Goal: Transaction & Acquisition: Purchase product/service

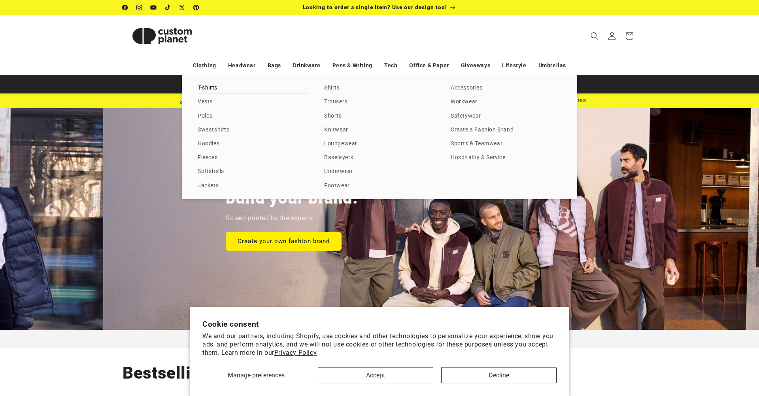
scroll to position [0, 759]
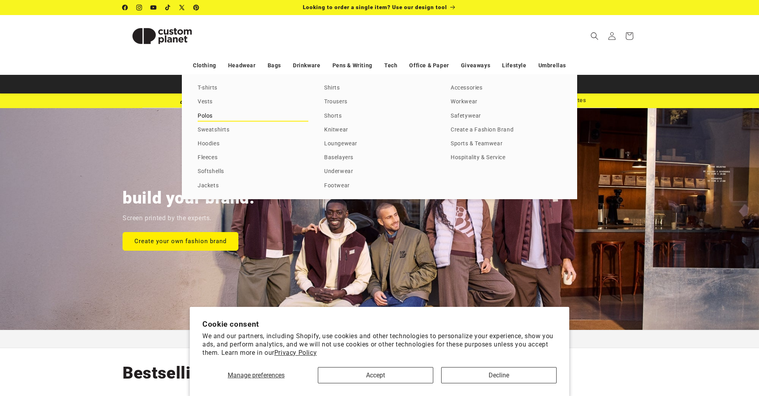
click at [210, 114] on link "Polos" at bounding box center [253, 116] width 111 height 11
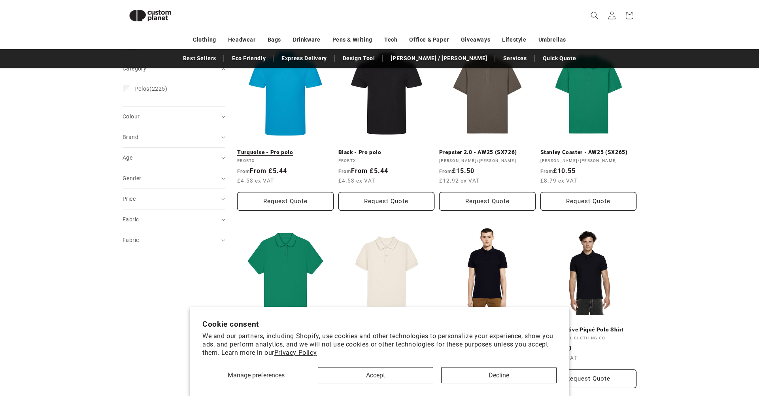
scroll to position [116, 0]
click at [222, 136] on summary "Brand (0)" at bounding box center [174, 137] width 103 height 20
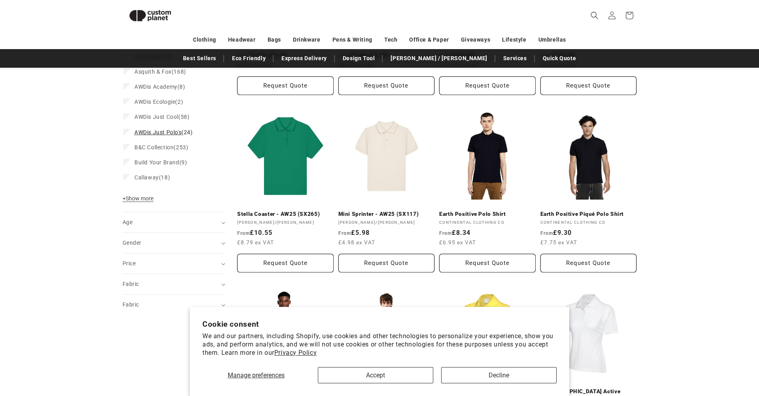
scroll to position [255, 0]
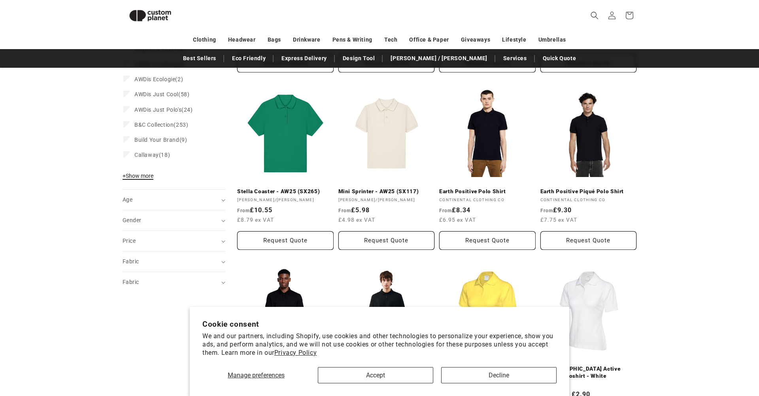
click at [151, 176] on span "+ Show more" at bounding box center [138, 175] width 31 height 6
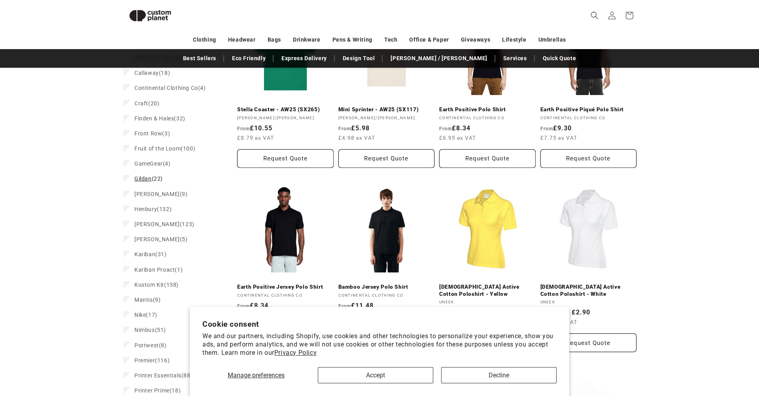
scroll to position [347, 0]
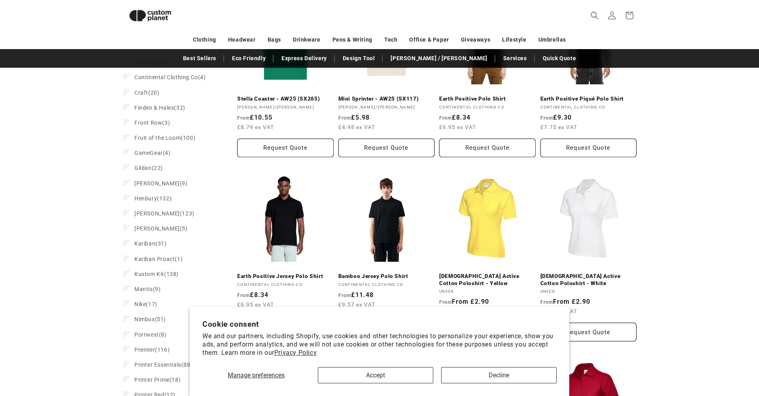
click at [383, 375] on button "Accept" at bounding box center [376, 375] width 116 height 16
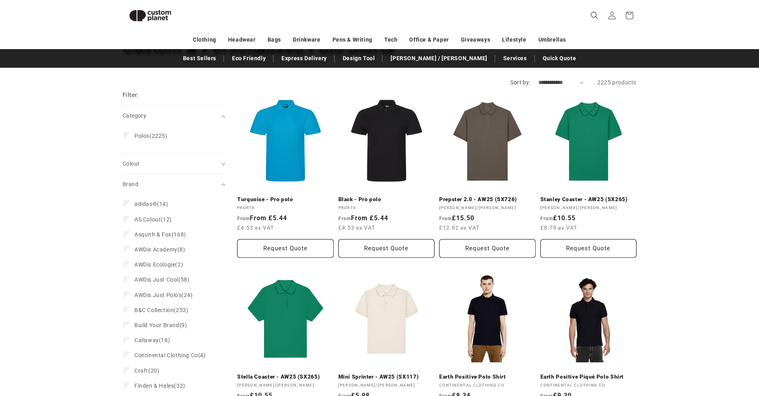
scroll to position [69, 0]
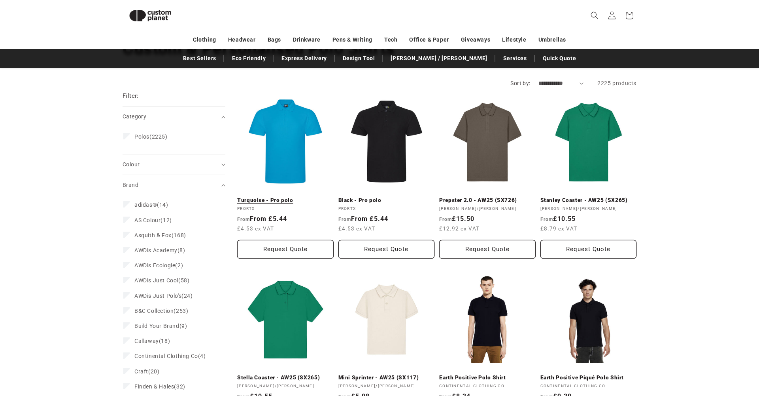
click at [285, 197] on link "Turquoise - Pro polo" at bounding box center [285, 200] width 97 height 7
click at [135, 163] on span "Colour (0)" at bounding box center [131, 164] width 17 height 6
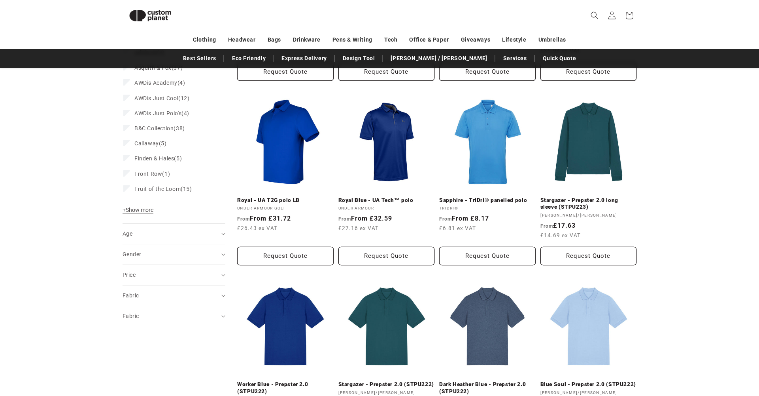
scroll to position [388, 0]
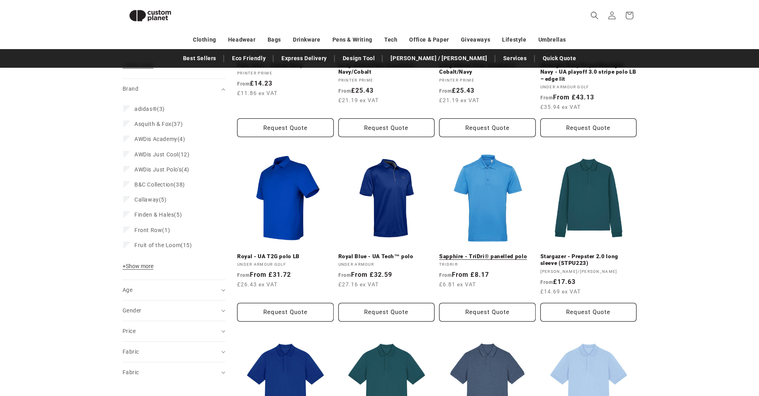
click at [490, 253] on link "Sapphire - TriDri® panelled polo" at bounding box center [487, 256] width 97 height 7
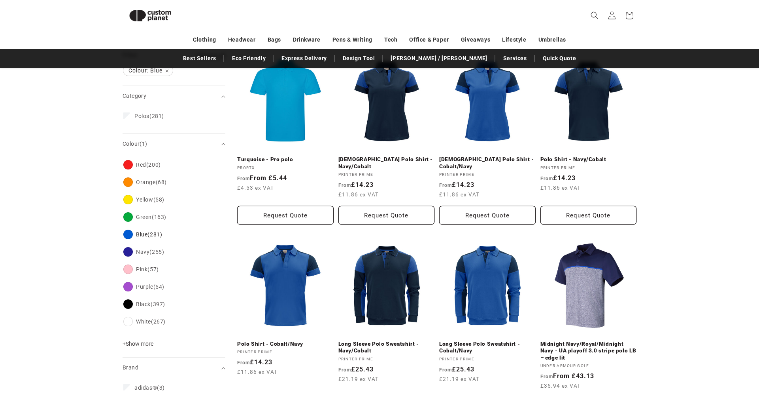
scroll to position [25, 0]
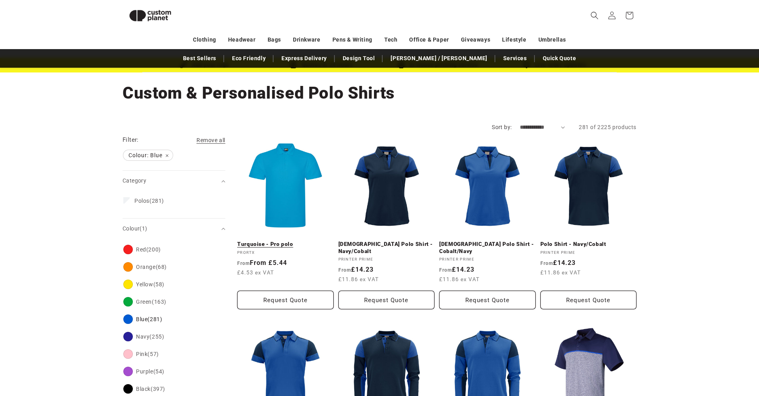
click at [279, 240] on link "Turquoise - Pro polo" at bounding box center [285, 243] width 97 height 7
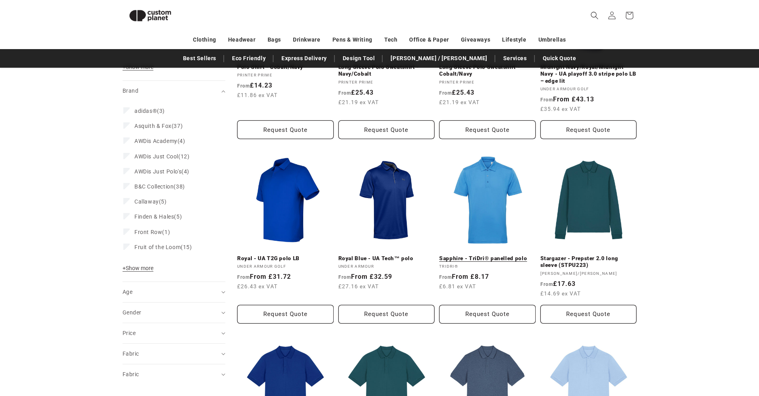
scroll to position [405, 0]
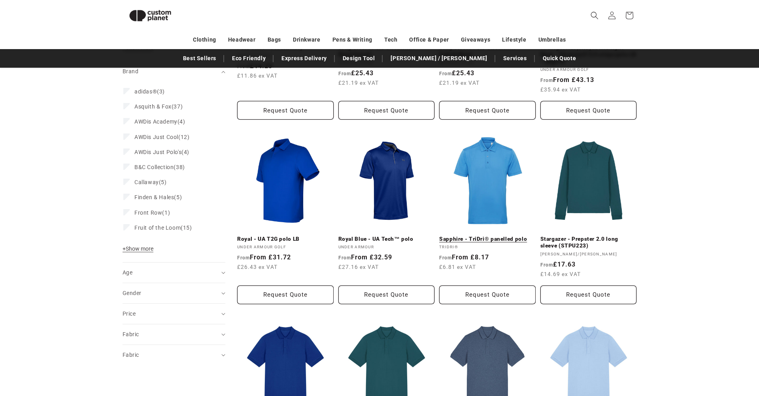
click at [485, 235] on link "Sapphire - TriDri® panelled polo" at bounding box center [487, 238] width 97 height 7
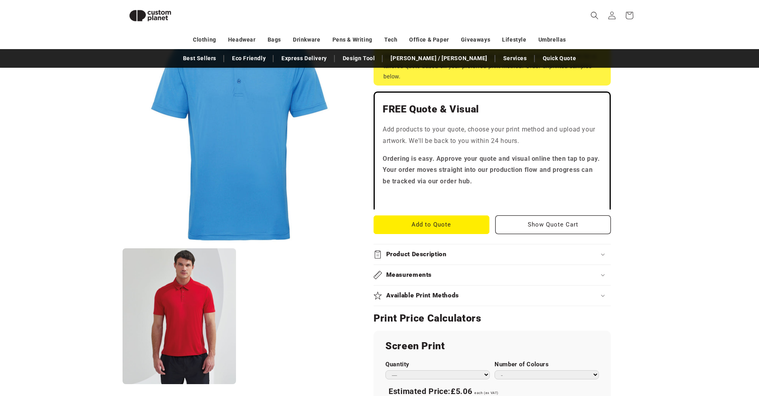
scroll to position [206, 0]
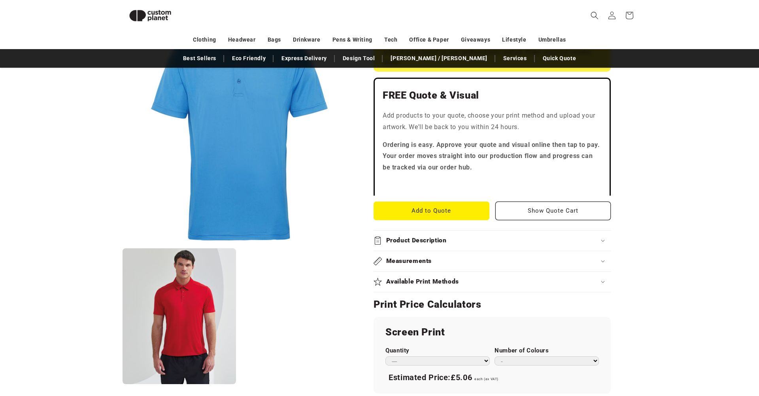
click at [603, 236] on div "Product Description" at bounding box center [492, 240] width 237 height 8
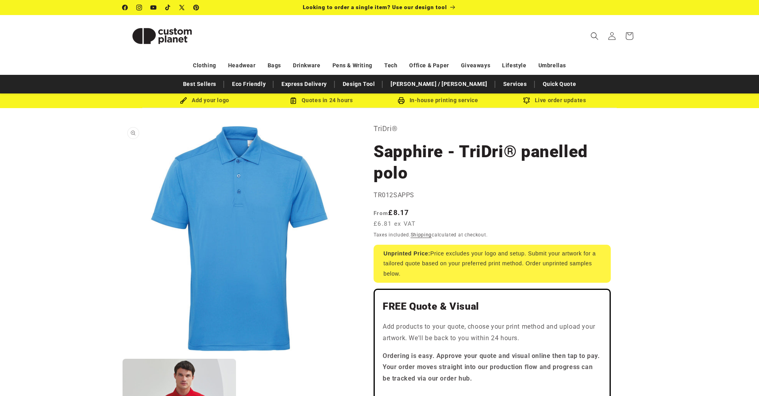
scroll to position [0, 0]
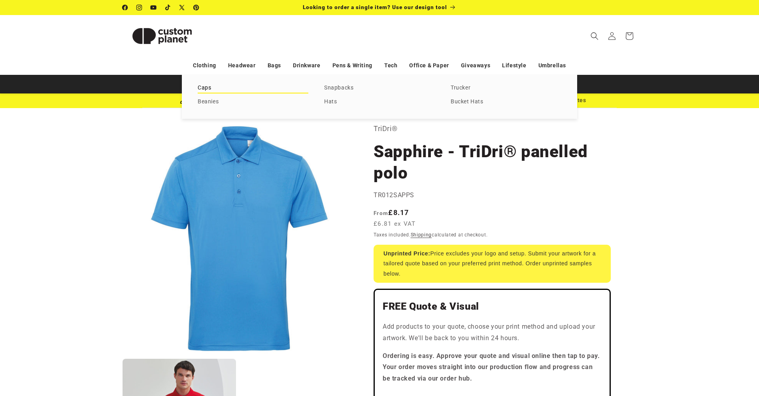
click at [202, 86] on link "Caps" at bounding box center [253, 88] width 111 height 11
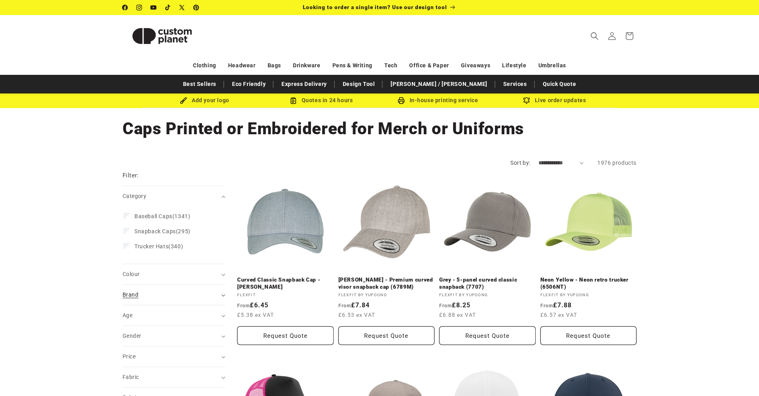
click at [223, 292] on summary "Brand (0)" at bounding box center [174, 294] width 103 height 20
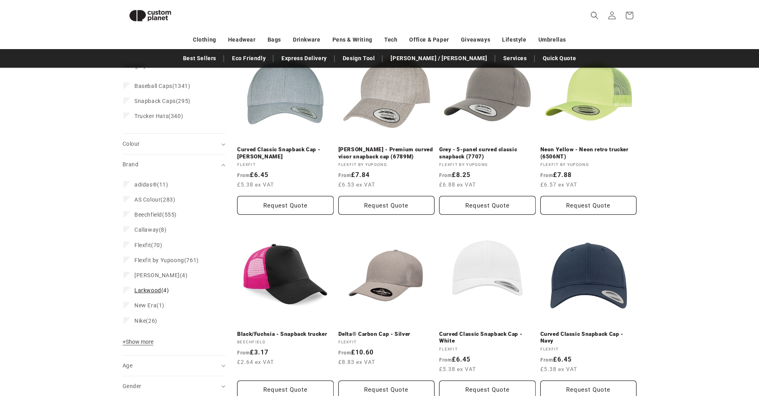
scroll to position [124, 0]
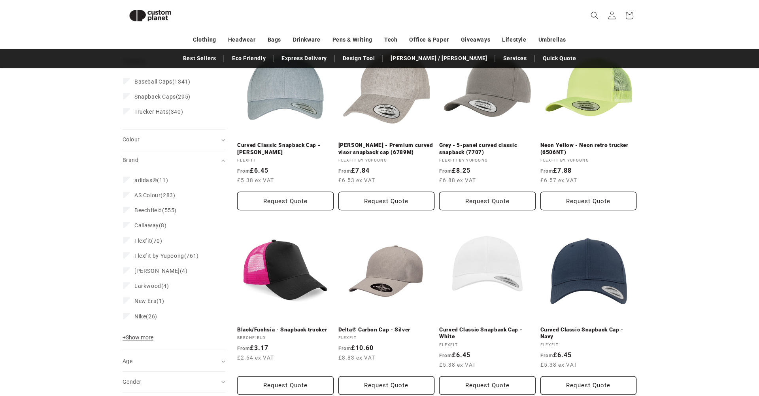
click at [147, 335] on span "+ Show more" at bounding box center [138, 337] width 31 height 6
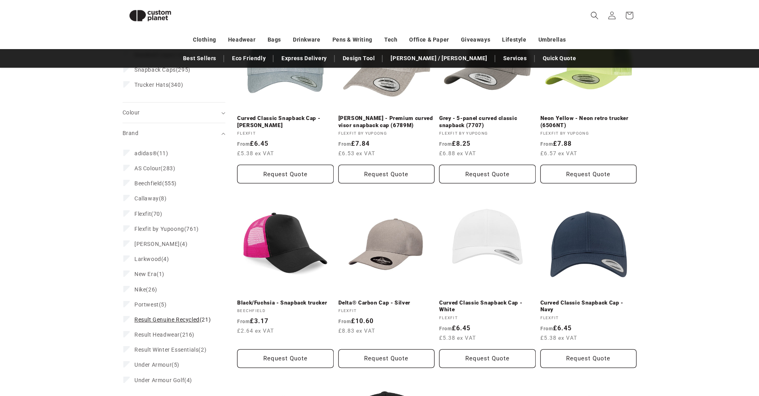
scroll to position [149, 0]
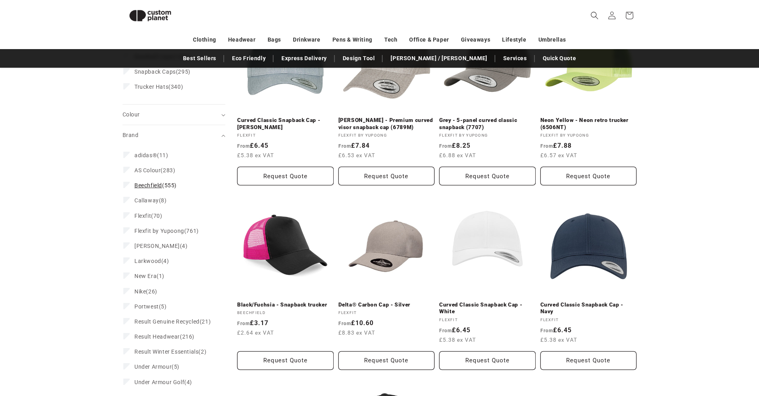
click at [153, 184] on span "Beechfield" at bounding box center [148, 185] width 28 height 6
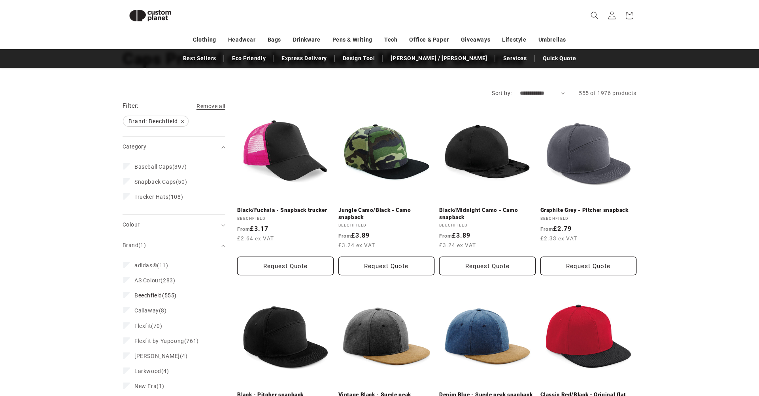
scroll to position [59, 0]
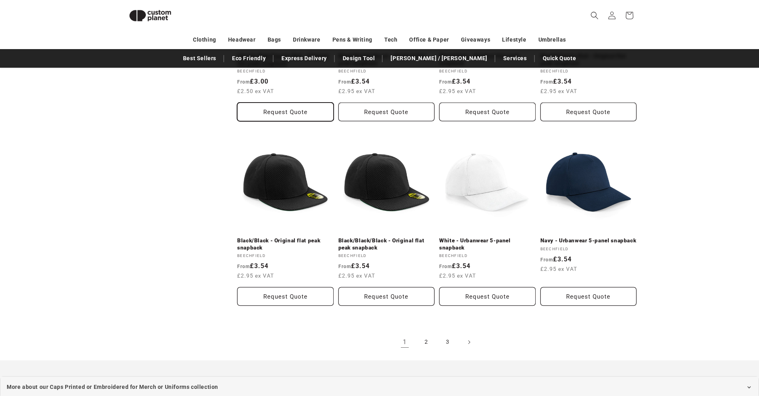
scroll to position [775, 0]
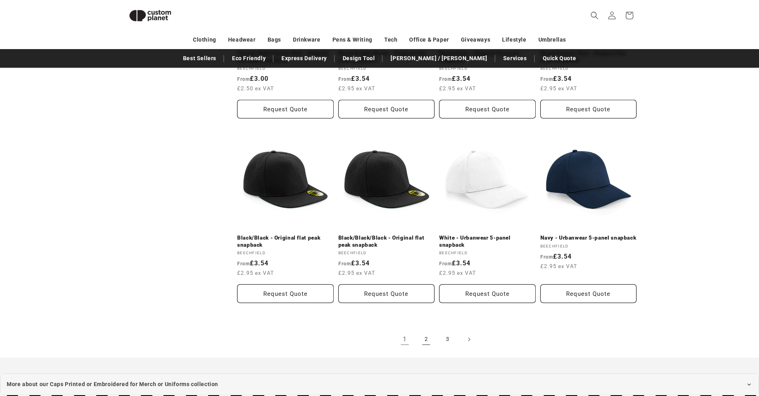
click at [425, 330] on link "2" at bounding box center [426, 338] width 17 height 17
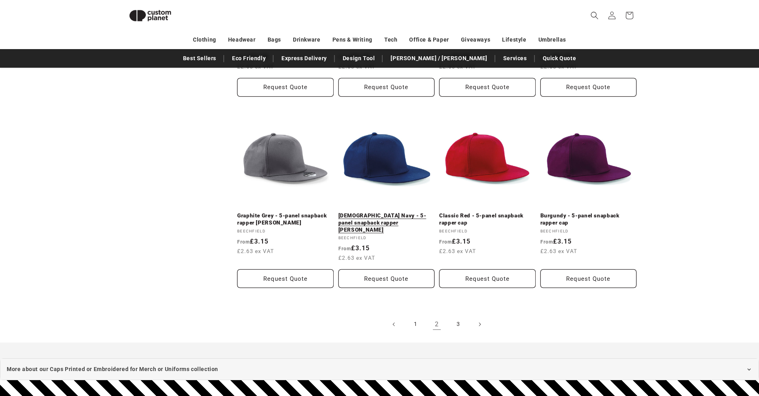
scroll to position [792, 0]
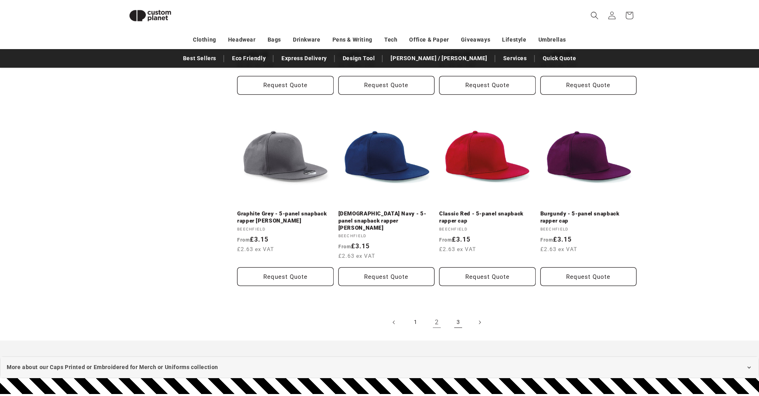
click at [456, 313] on link "3" at bounding box center [458, 321] width 17 height 17
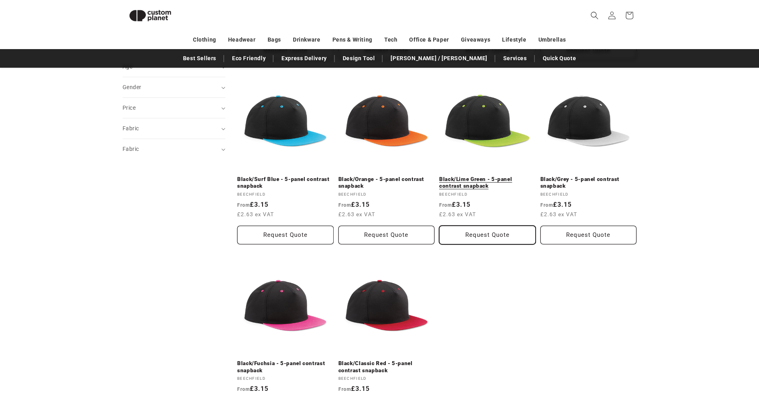
scroll to position [300, 0]
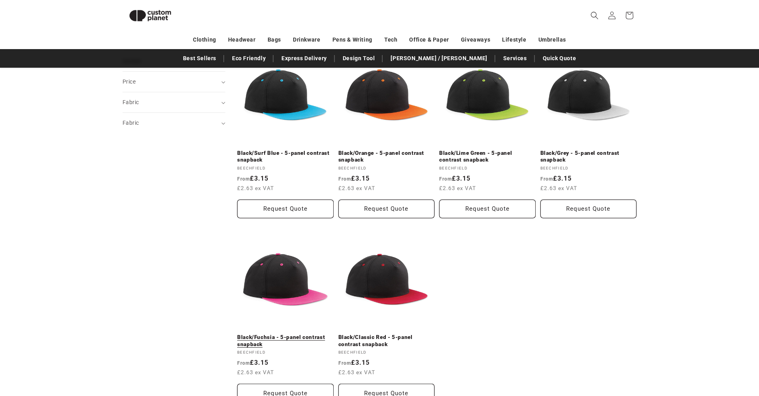
click at [289, 333] on link "Black/Fuchsia - 5-panel contrast snapback" at bounding box center [285, 340] width 97 height 14
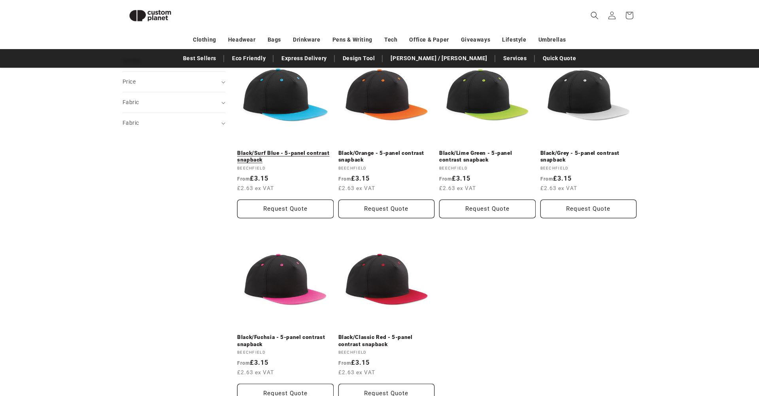
click at [291, 150] on link "Black/Surf Blue - 5-panel contrast snapback" at bounding box center [285, 157] width 97 height 14
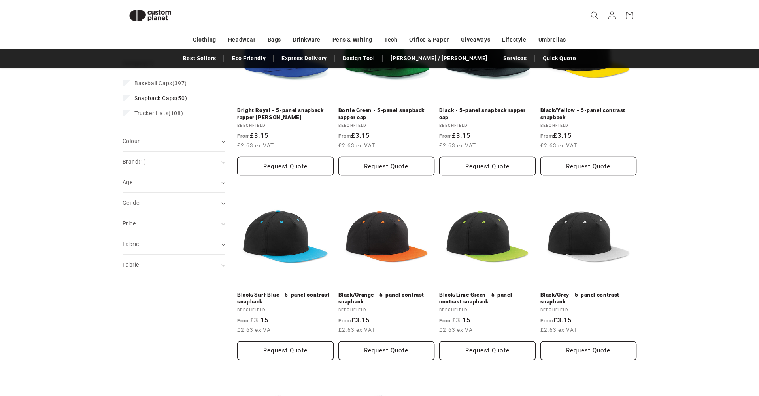
scroll to position [158, 0]
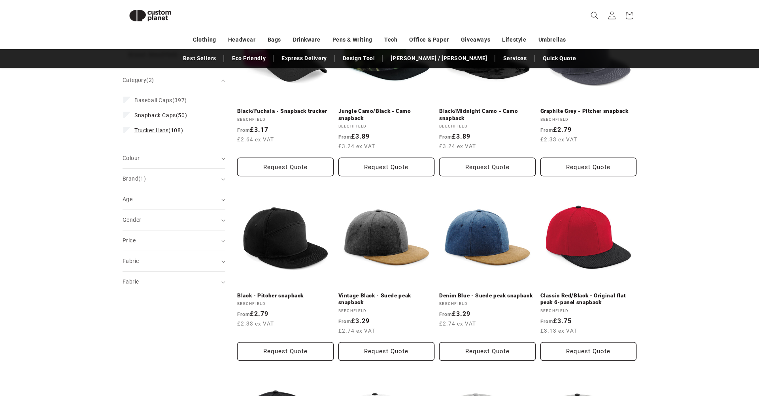
click at [127, 125] on label "Trucker Hats (108) Trucker Hats (108 products)" at bounding box center [171, 130] width 97 height 15
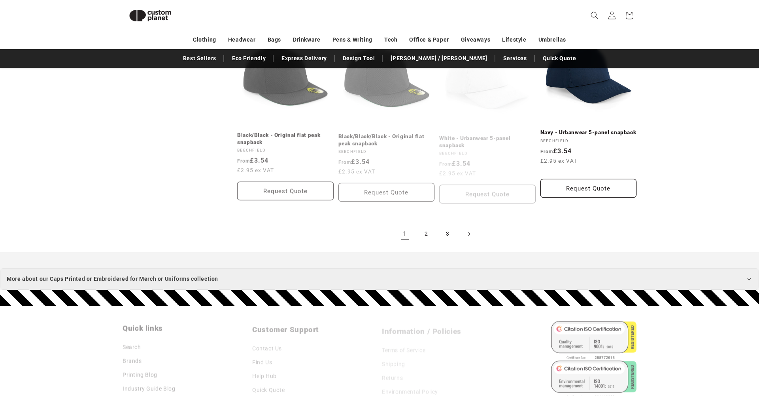
scroll to position [882, 0]
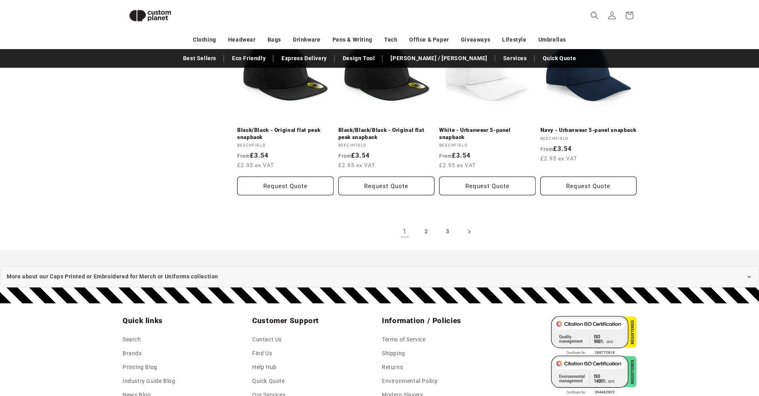
click at [469, 227] on icon "Next page" at bounding box center [469, 231] width 2 height 8
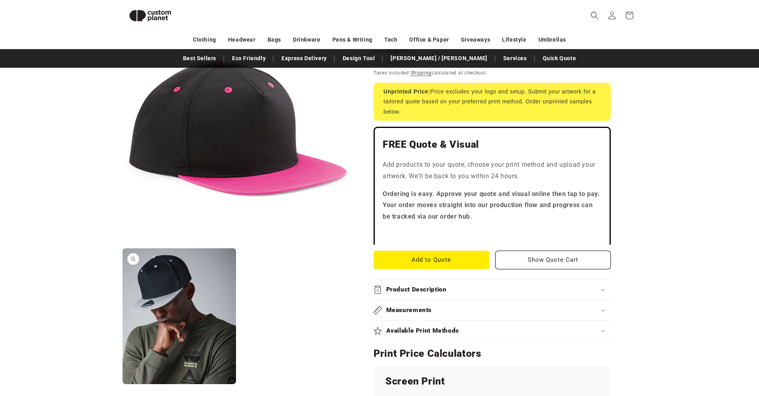
scroll to position [156, 0]
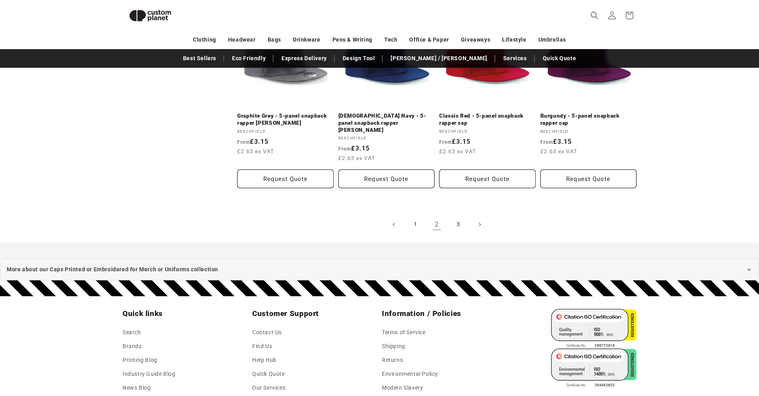
scroll to position [927, 0]
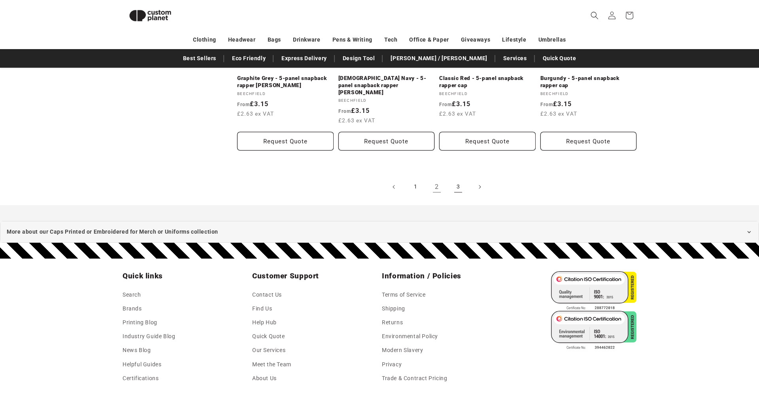
click at [454, 178] on link "3" at bounding box center [458, 186] width 17 height 17
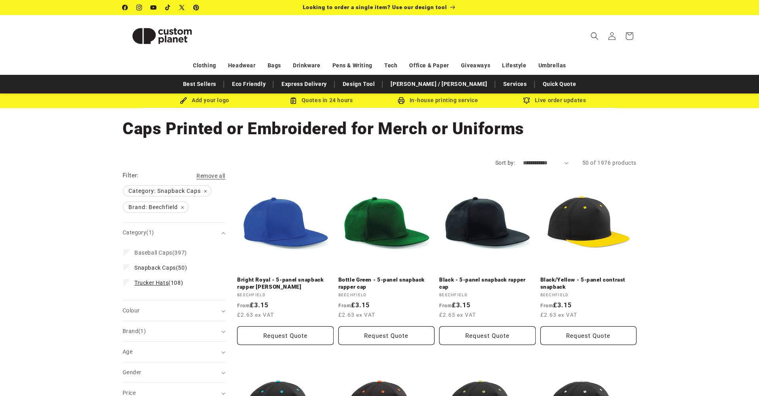
click at [130, 279] on label "Trucker Hats (108) Trucker Hats (108 products)" at bounding box center [171, 282] width 97 height 15
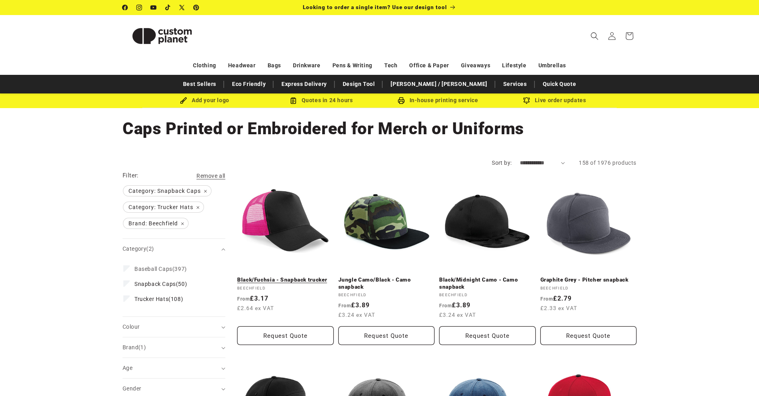
click at [267, 276] on link "Black/Fuchsia - Snapback trucker" at bounding box center [285, 279] width 97 height 7
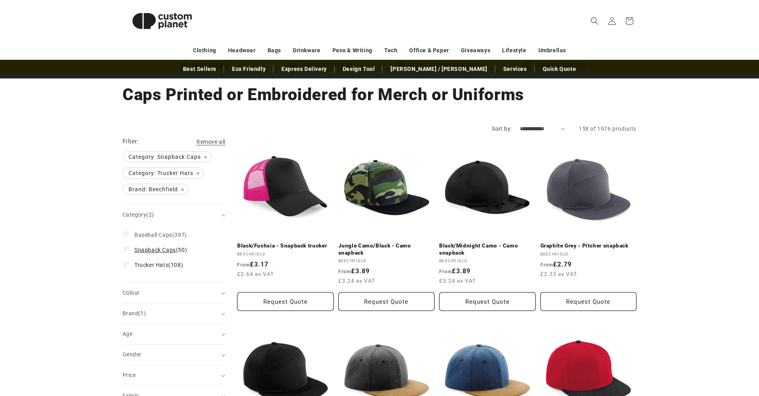
scroll to position [34, 0]
click at [222, 288] on summary "Colour (0)" at bounding box center [174, 292] width 103 height 20
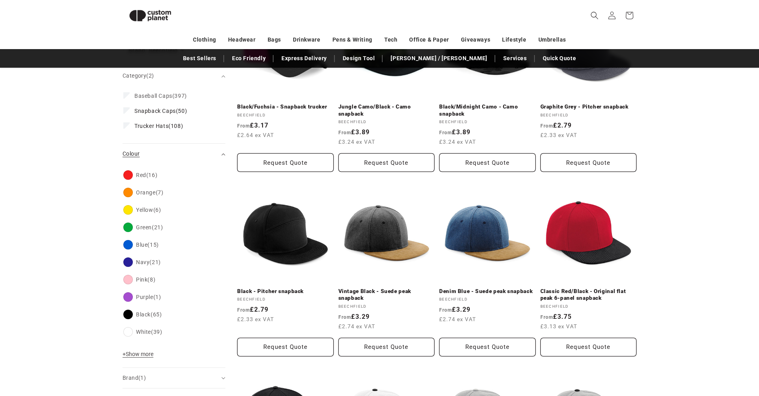
scroll to position [163, 0]
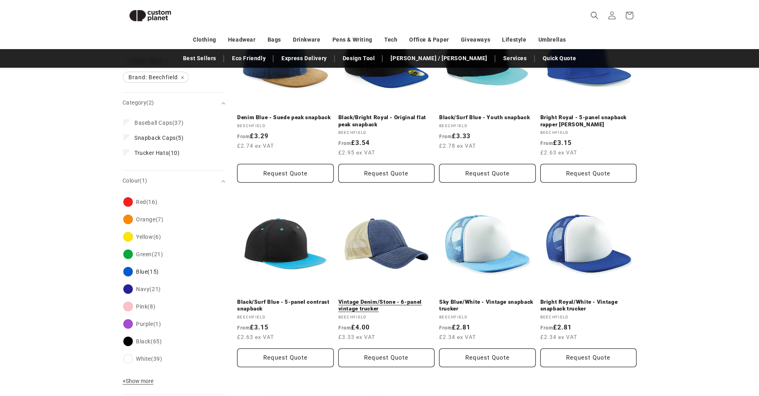
scroll to position [164, 0]
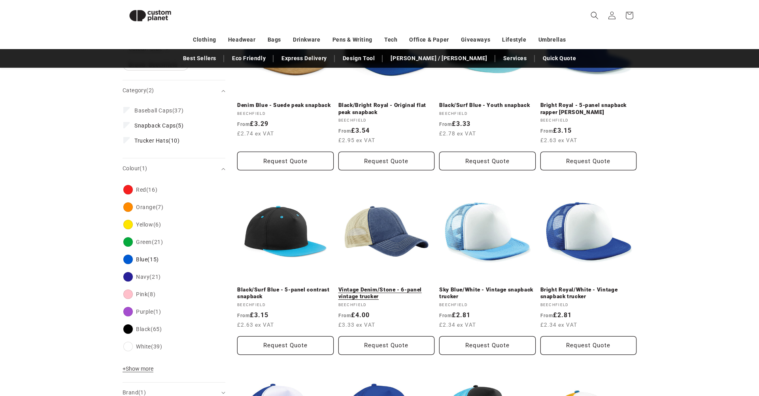
click at [386, 286] on link "Vintage Denim/Stone - 6-panel vintage trucker" at bounding box center [387, 293] width 97 height 14
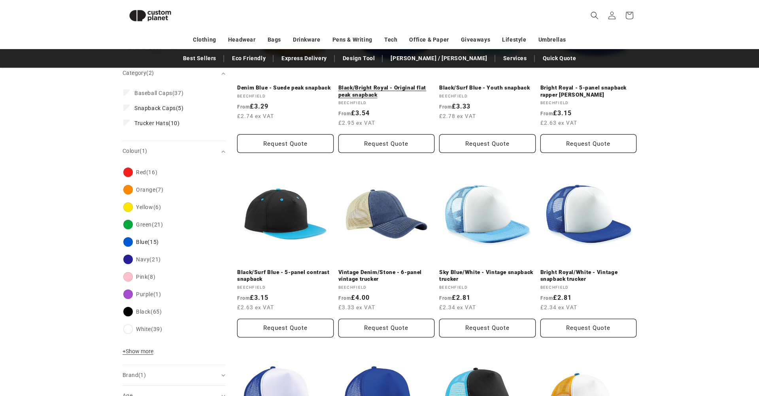
scroll to position [187, 0]
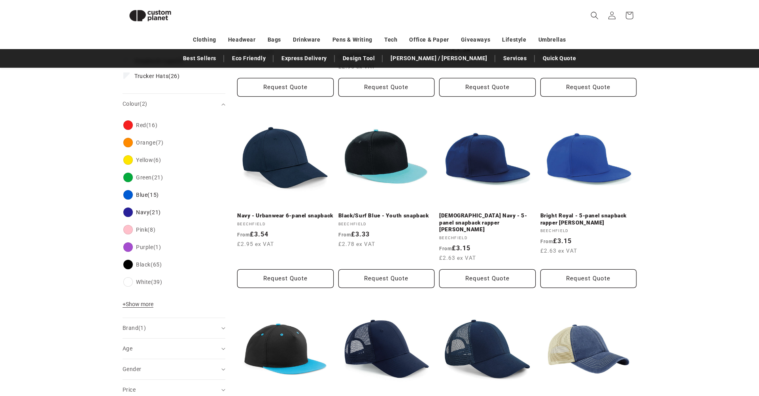
scroll to position [294, 0]
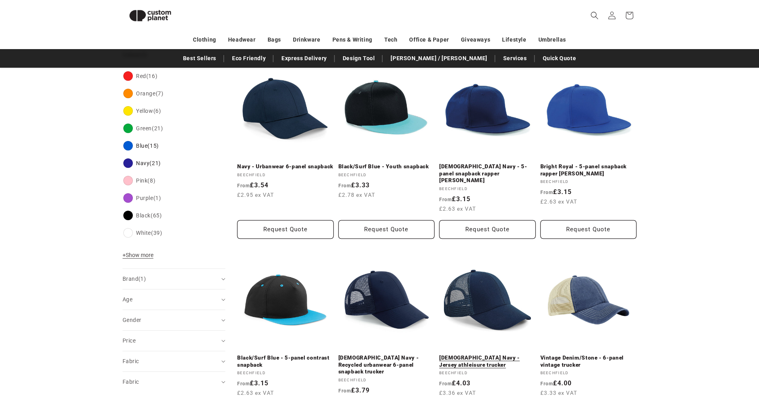
click at [491, 354] on link "French Navy - Jersey athleisure trucker" at bounding box center [487, 361] width 97 height 14
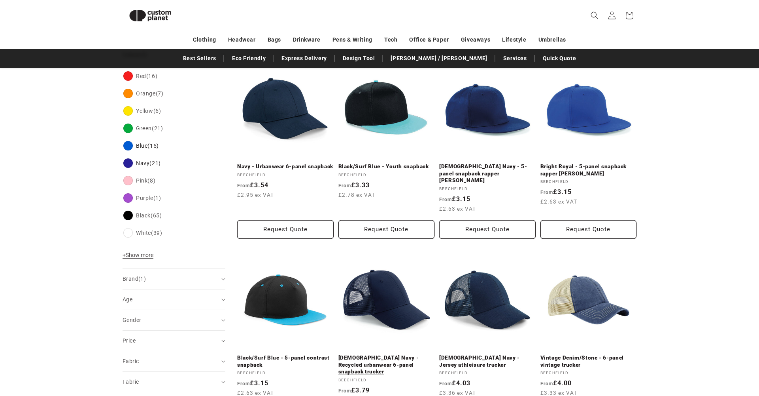
click at [391, 354] on link "French Navy - Recycled urbanwear 6-panel snapback trucker" at bounding box center [387, 364] width 97 height 21
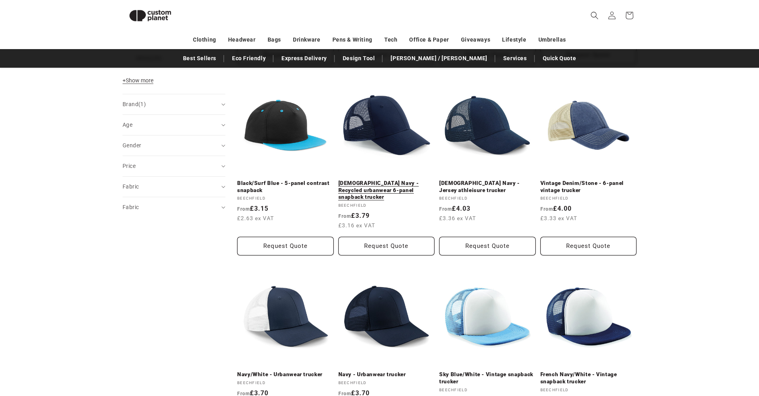
scroll to position [378, 0]
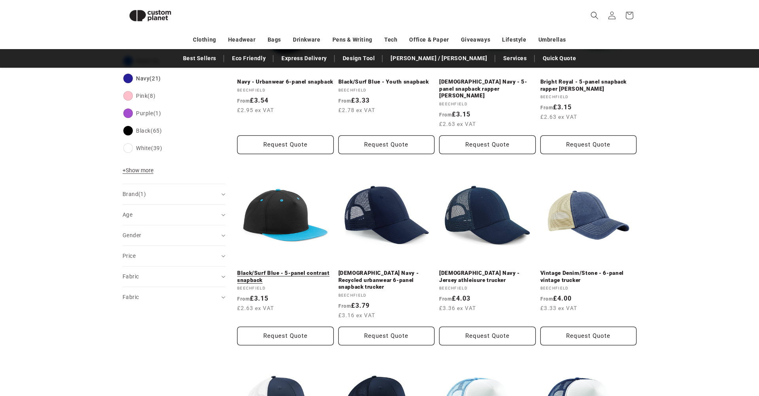
click at [294, 269] on link "Black/Surf Blue - 5-panel contrast snapback" at bounding box center [285, 276] width 97 height 14
click at [278, 269] on link "Black/Surf Blue - 5-panel contrast snapback" at bounding box center [285, 276] width 97 height 14
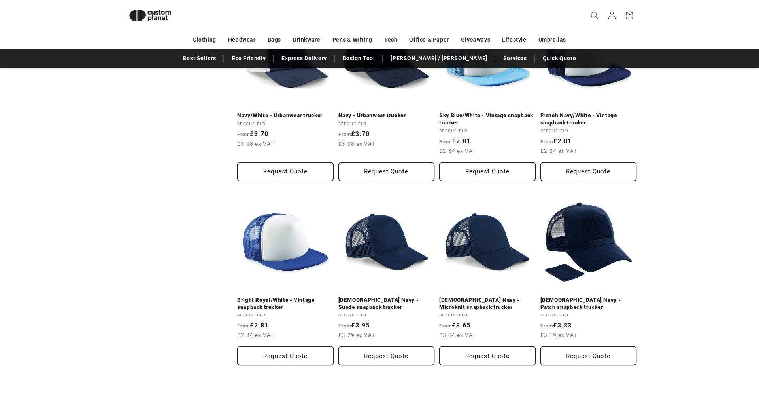
scroll to position [747, 0]
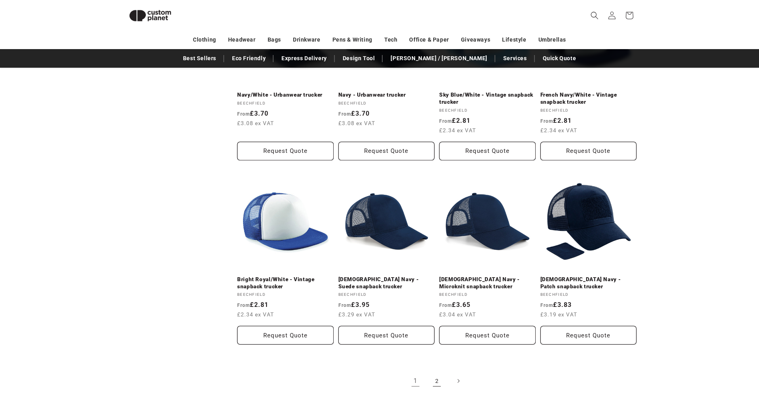
click at [436, 372] on link "2" at bounding box center [436, 380] width 17 height 17
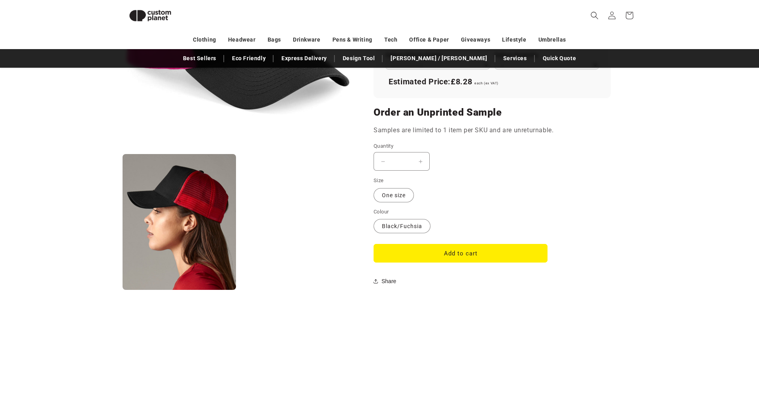
scroll to position [593, 0]
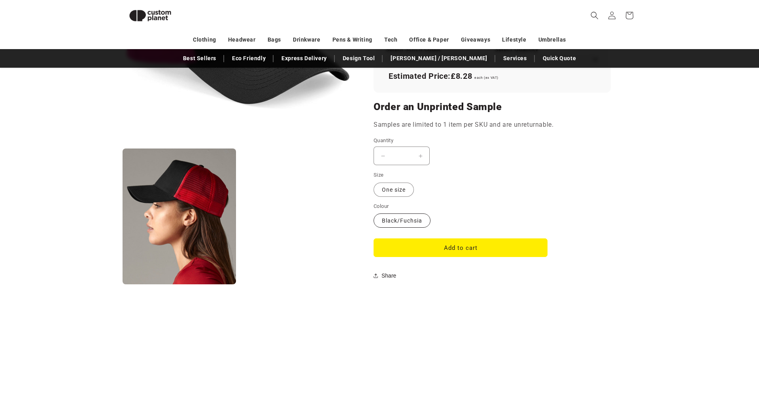
click at [399, 213] on label "Black/Fuchsia Variant sold out or unavailable" at bounding box center [402, 220] width 57 height 14
